Goal: Task Accomplishment & Management: Manage account settings

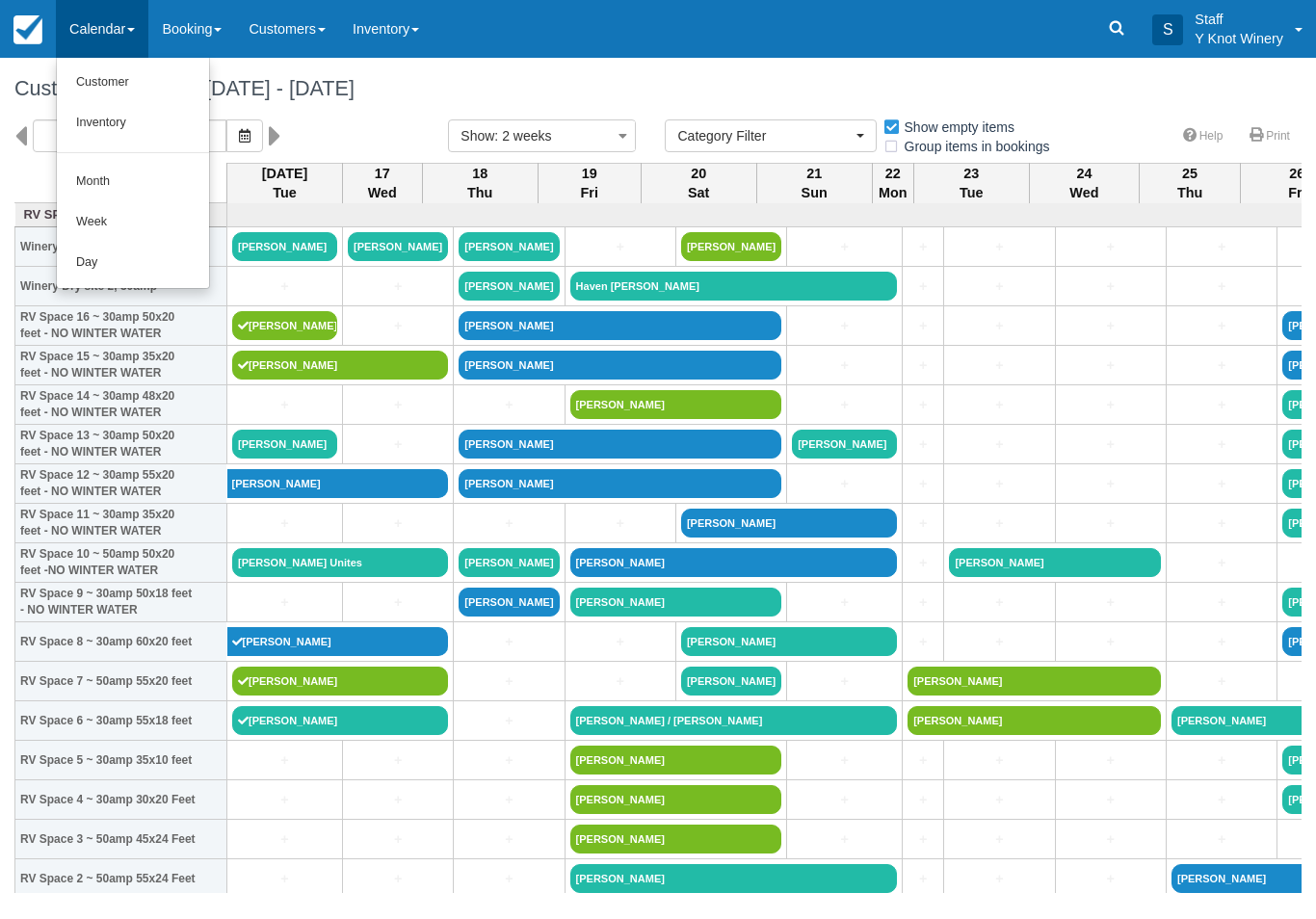
select select
click at [89, 85] on link "Customer" at bounding box center [132, 83] width 153 height 41
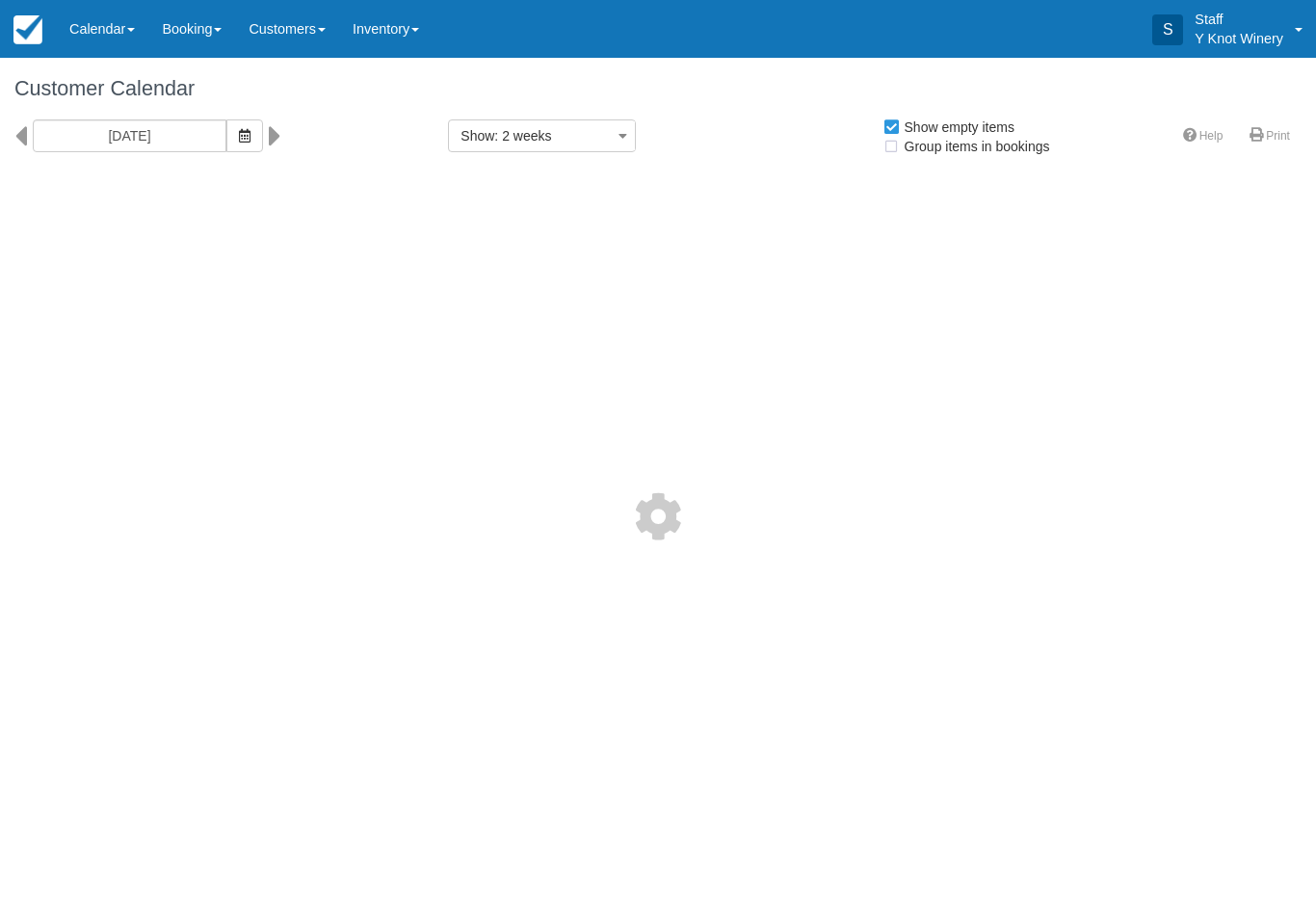
select select
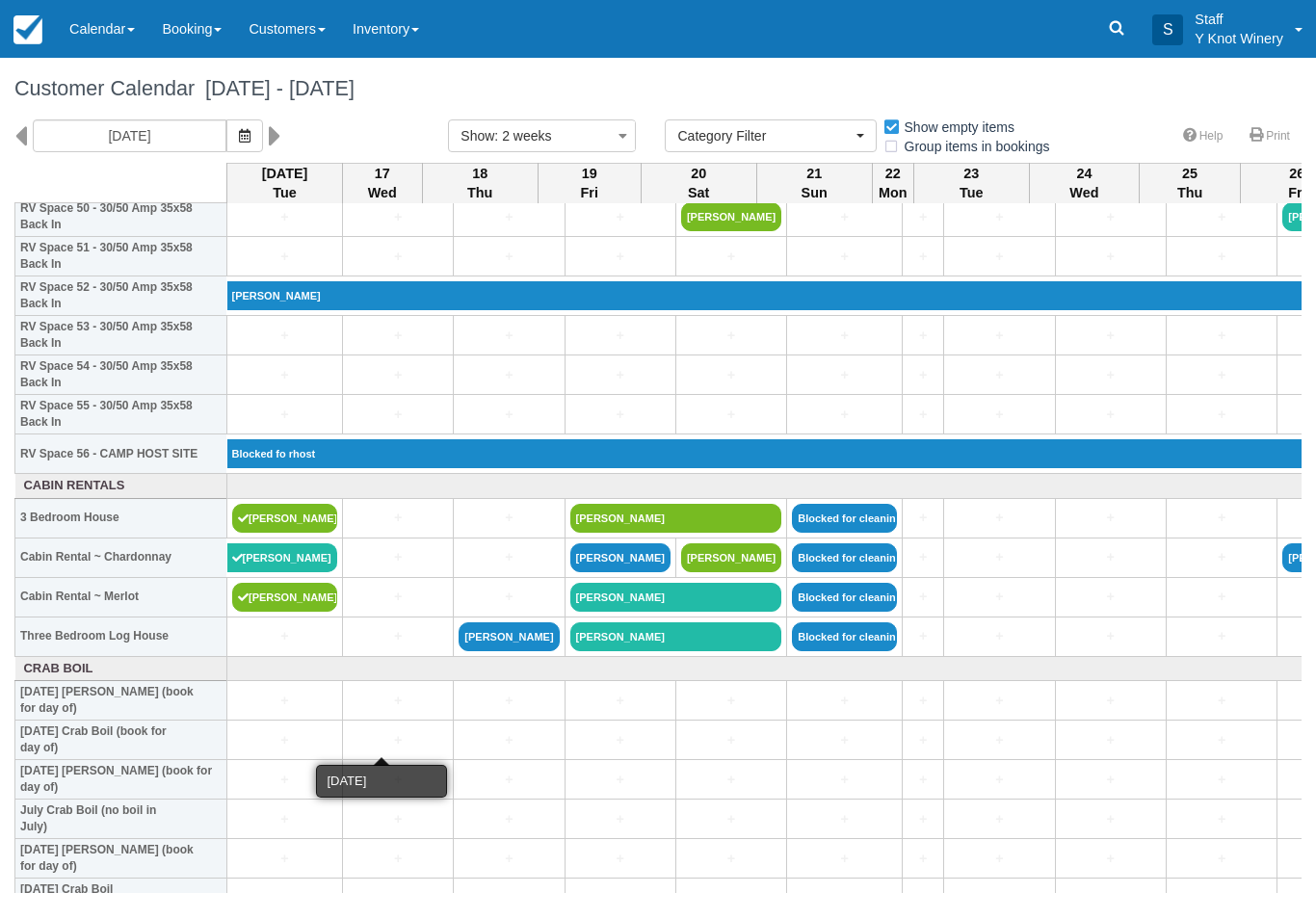
scroll to position [2046, 0]
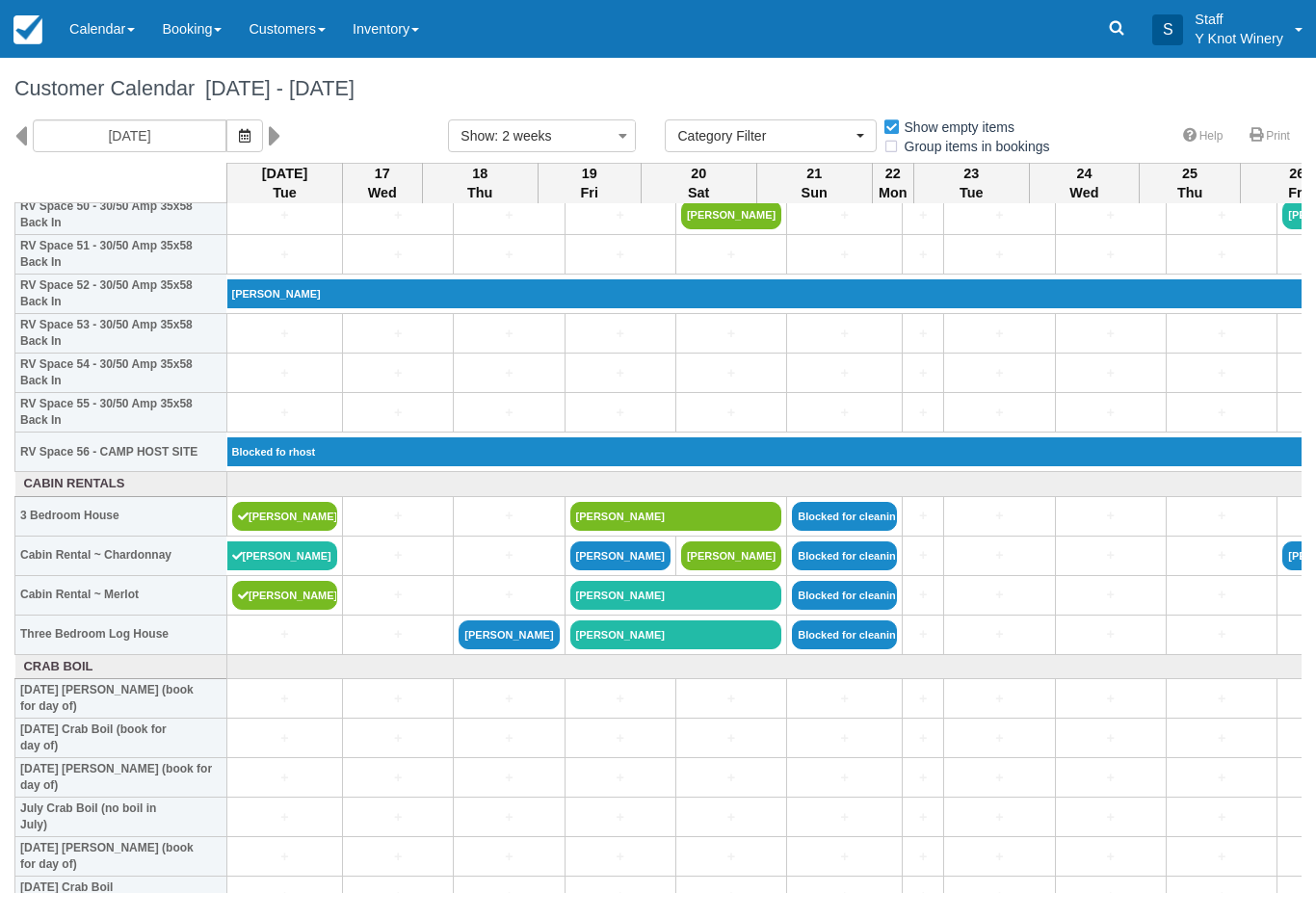
click at [163, 575] on th "Cabin Rental ~ Chardonnay" at bounding box center [121, 555] width 212 height 40
click at [395, 565] on link "+" at bounding box center [398, 555] width 100 height 20
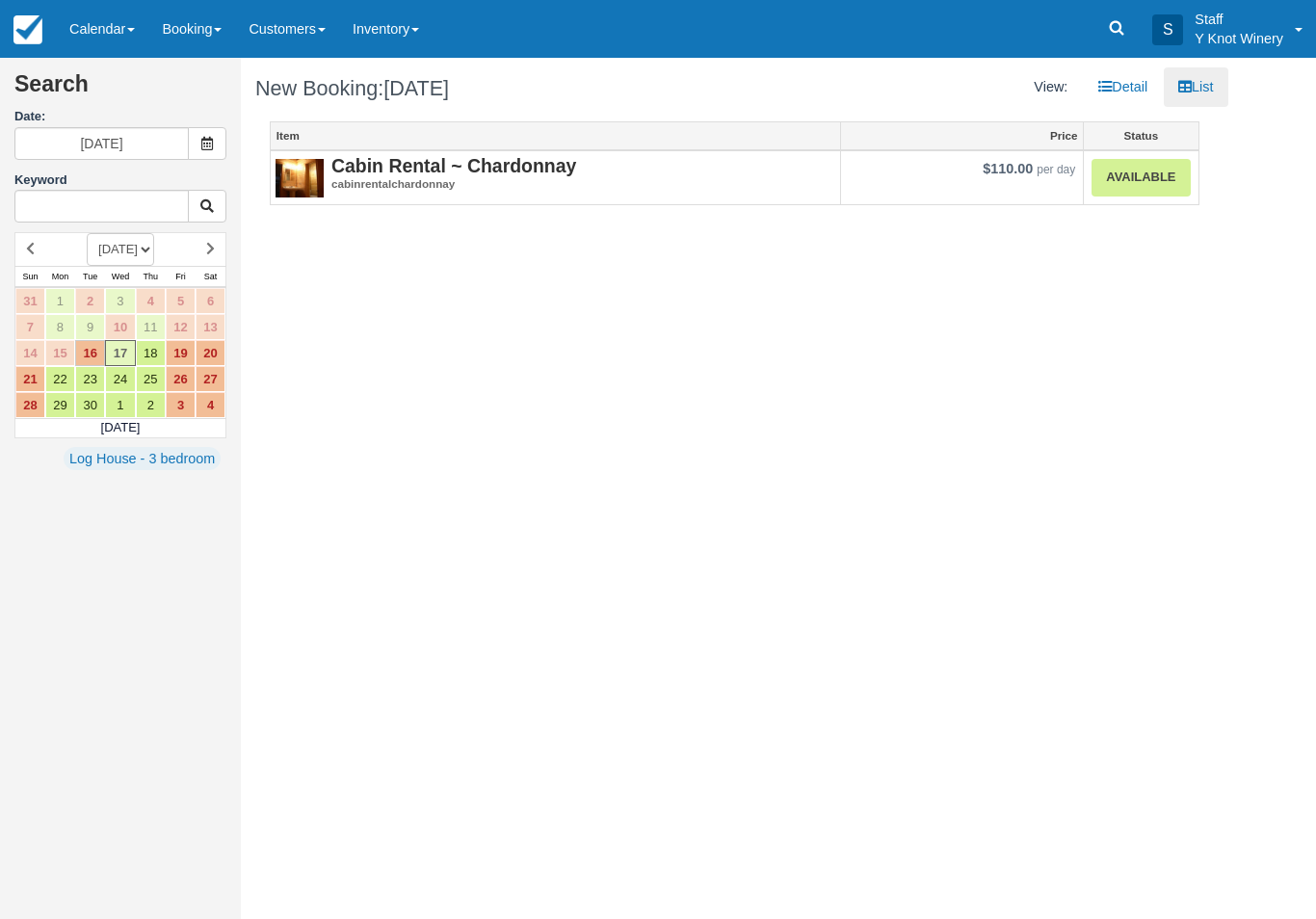
click at [113, 19] on link "Calendar" at bounding box center [101, 28] width 92 height 57
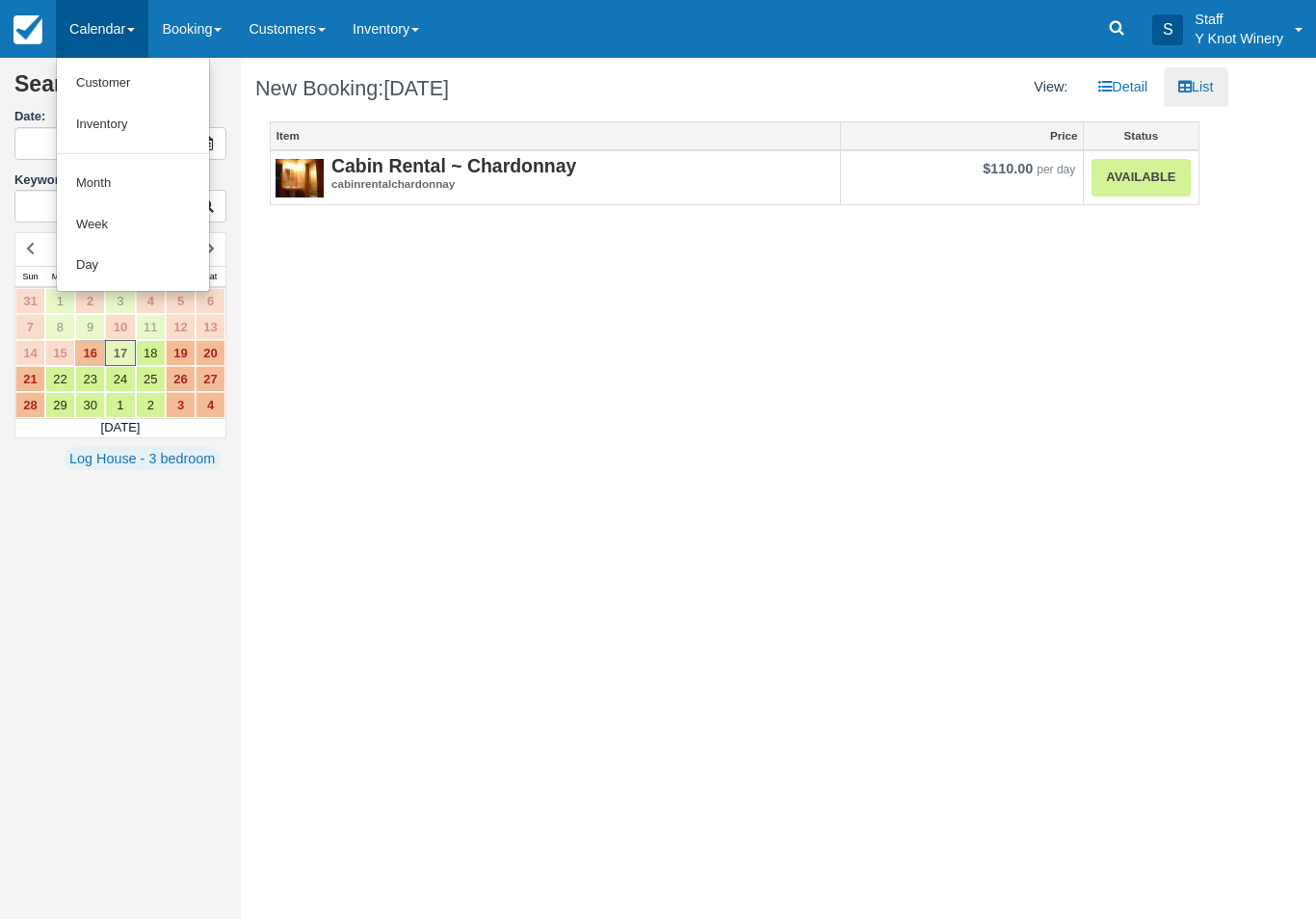
click at [95, 85] on link "Customer" at bounding box center [132, 83] width 153 height 42
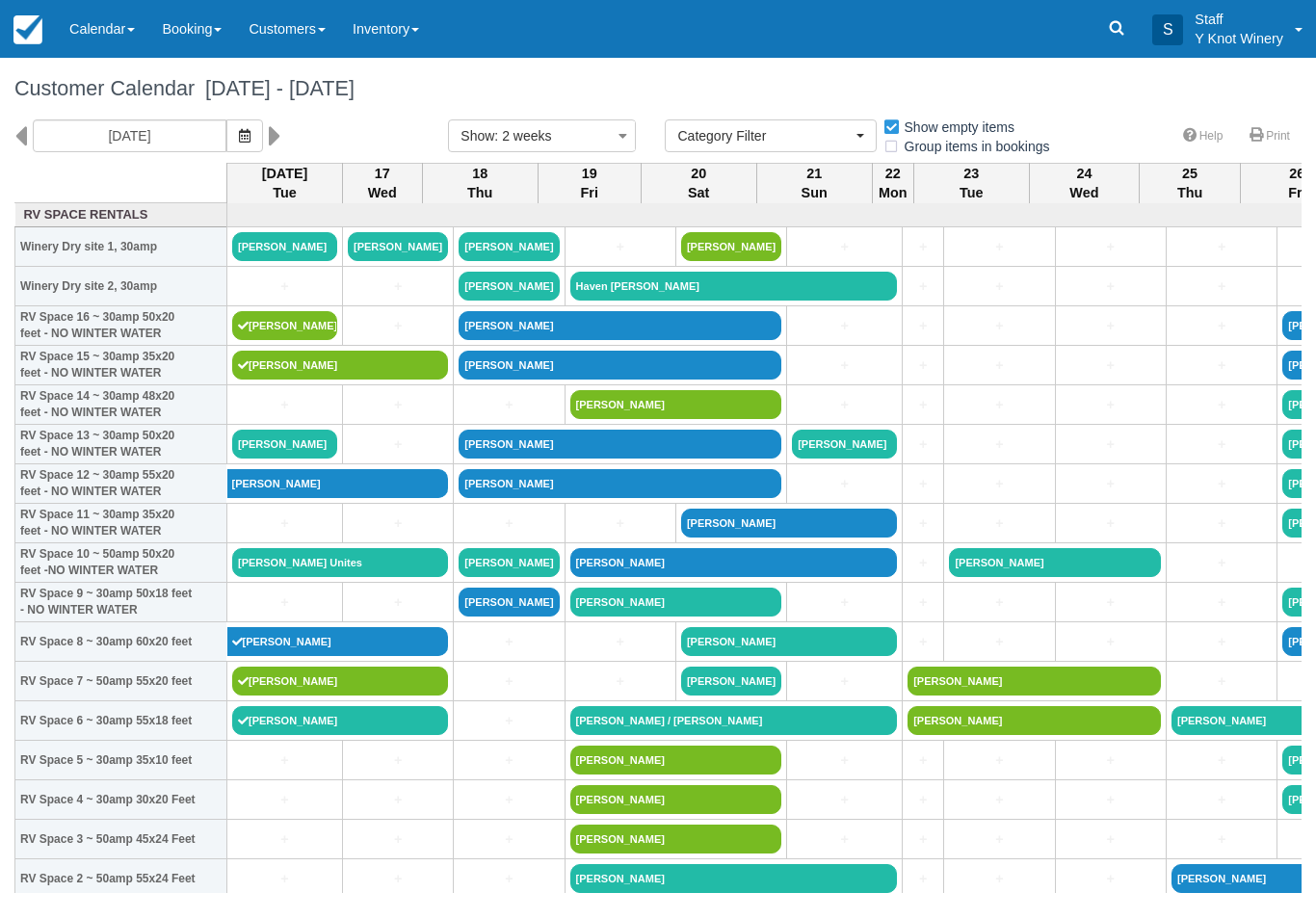
select select
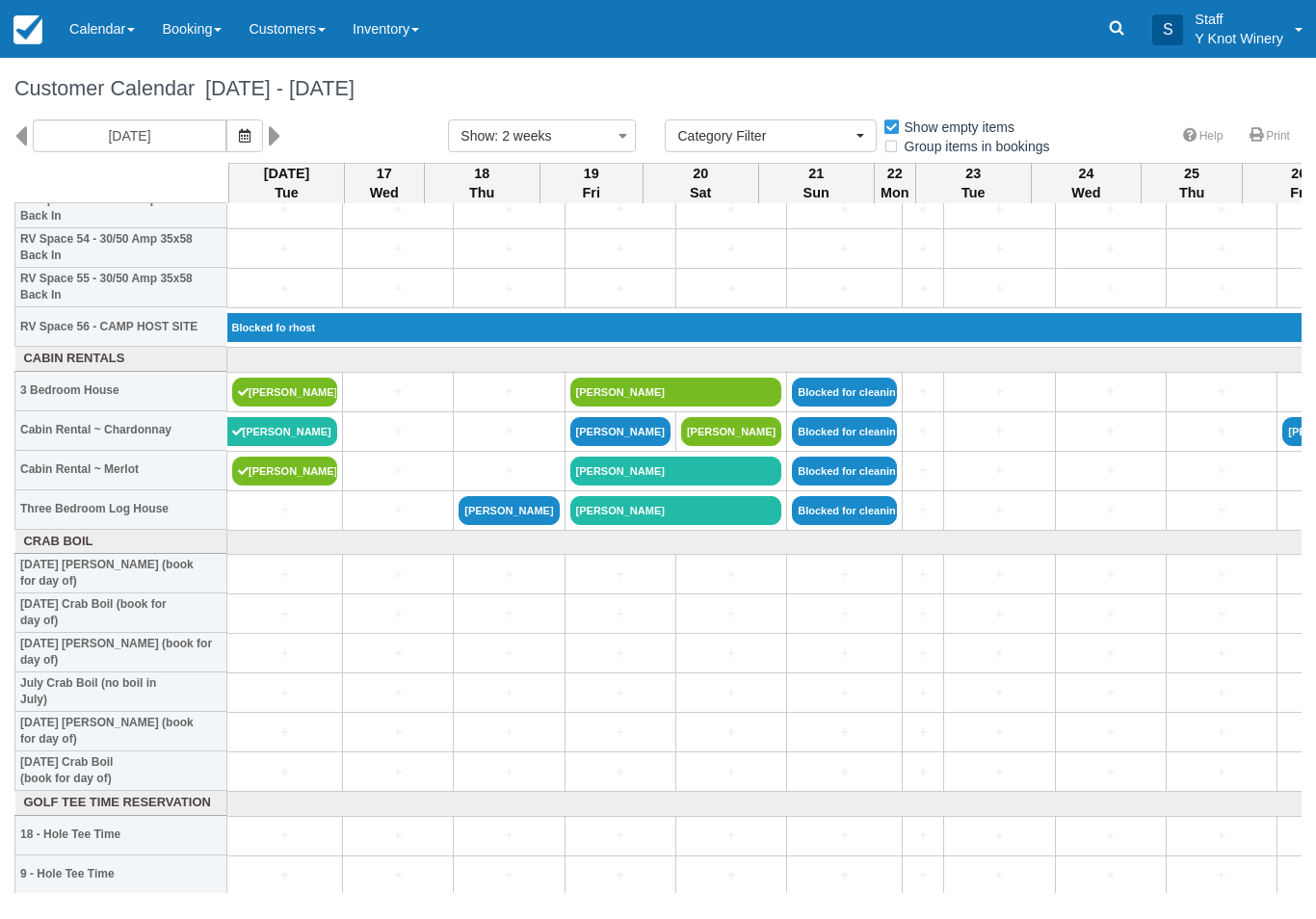
scroll to position [2171, 0]
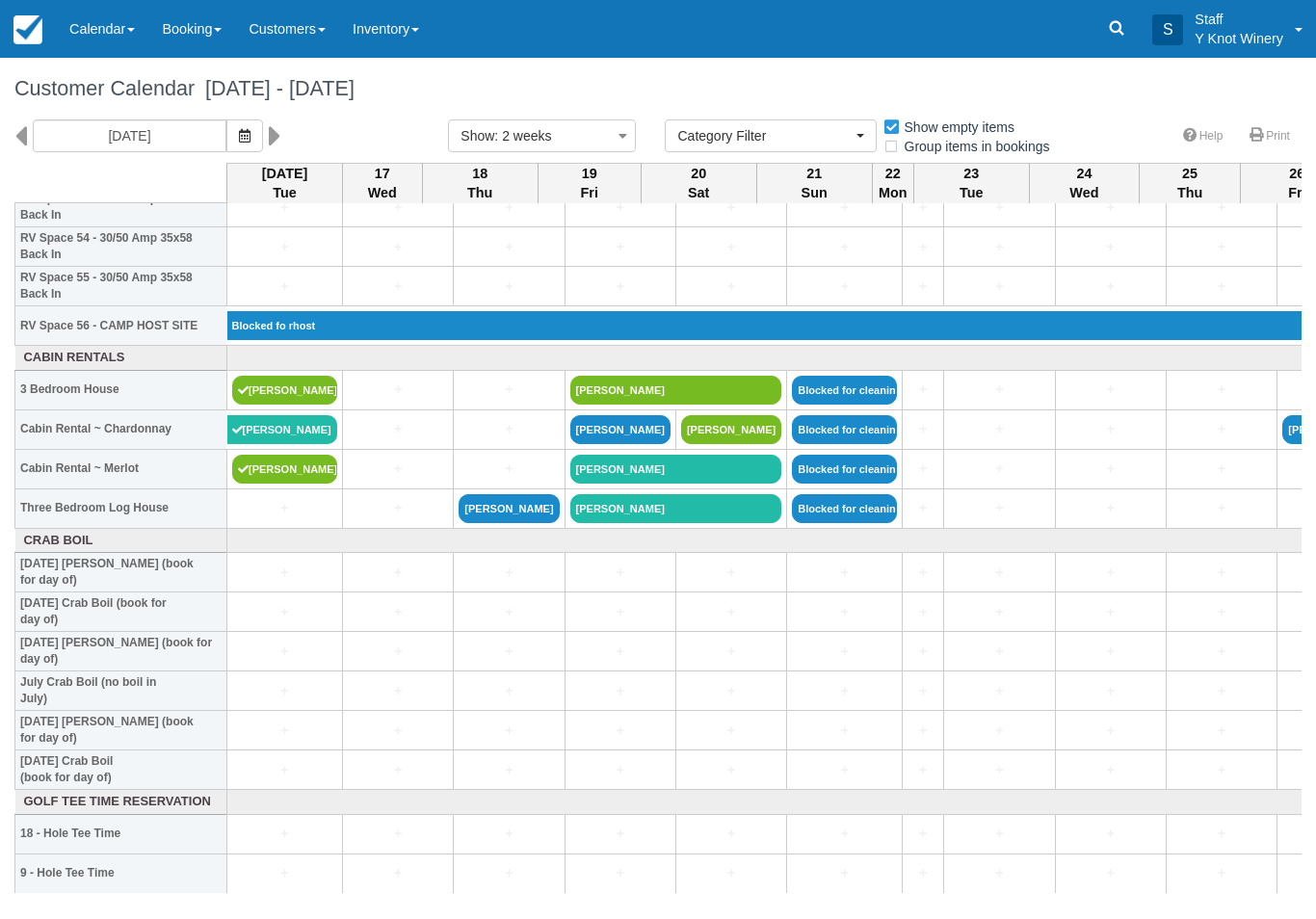
click at [105, 33] on link "Calendar" at bounding box center [101, 28] width 92 height 57
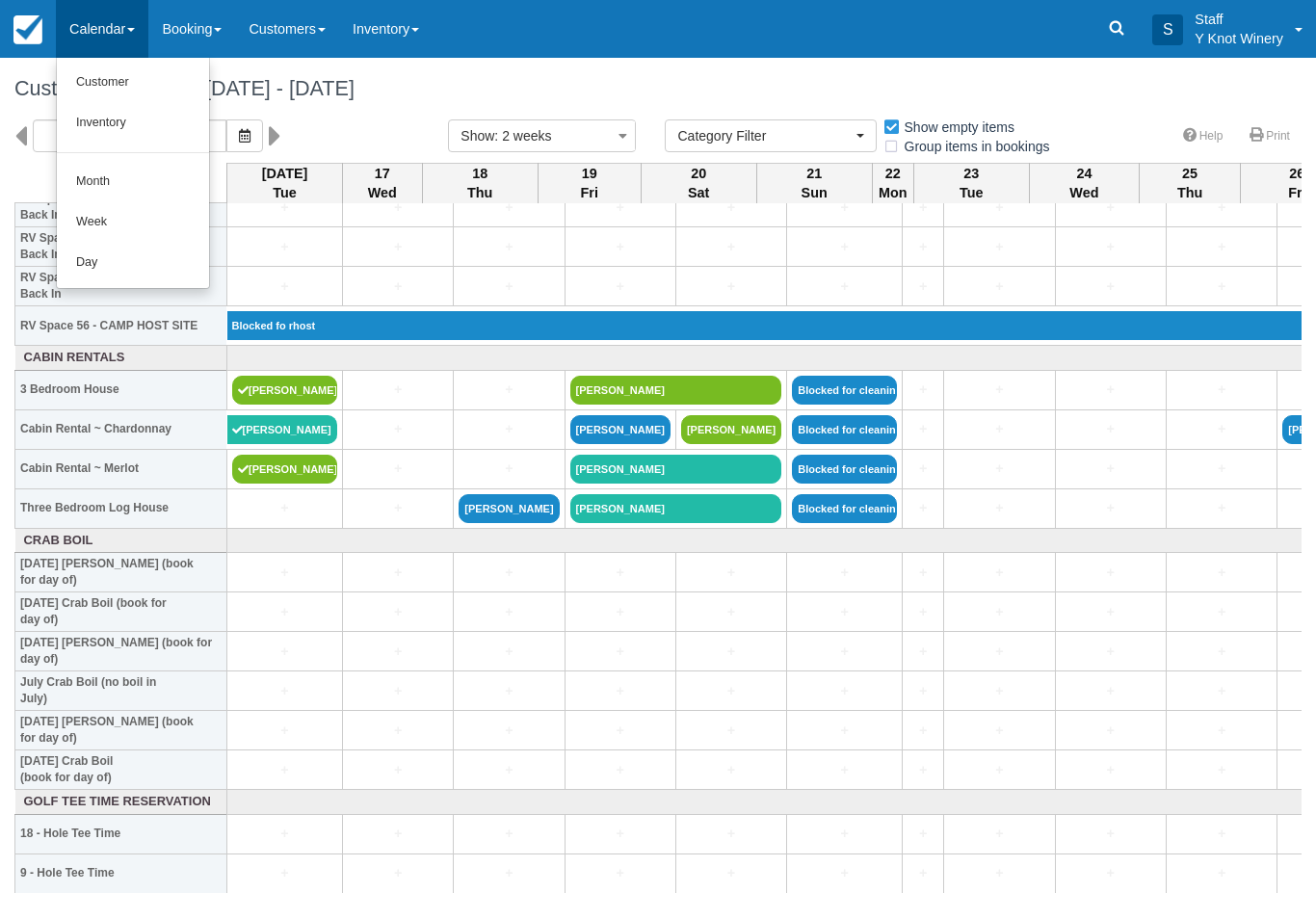
click at [110, 94] on link "Customer" at bounding box center [132, 83] width 153 height 41
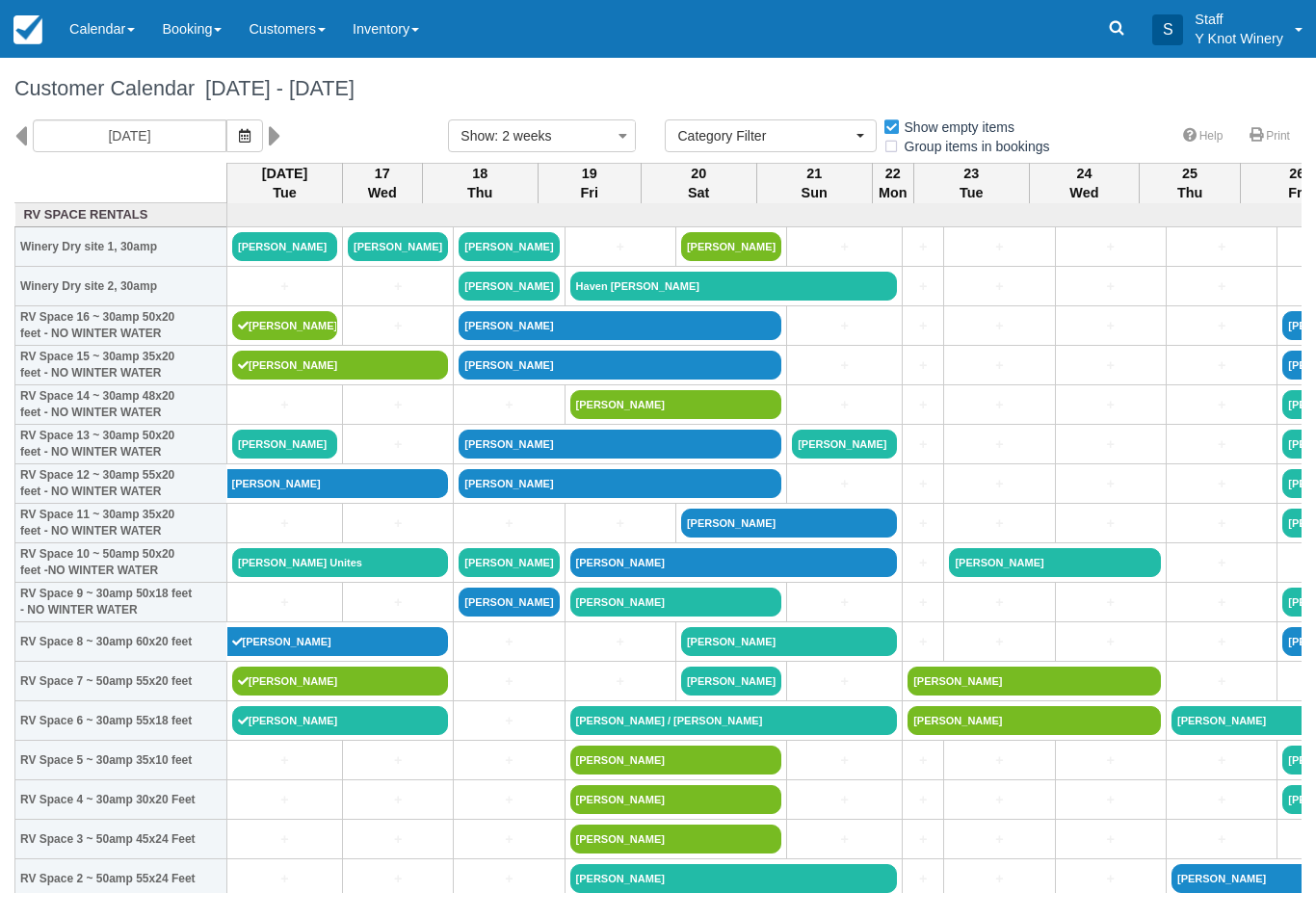
select select
